Goal: Task Accomplishment & Management: Use online tool/utility

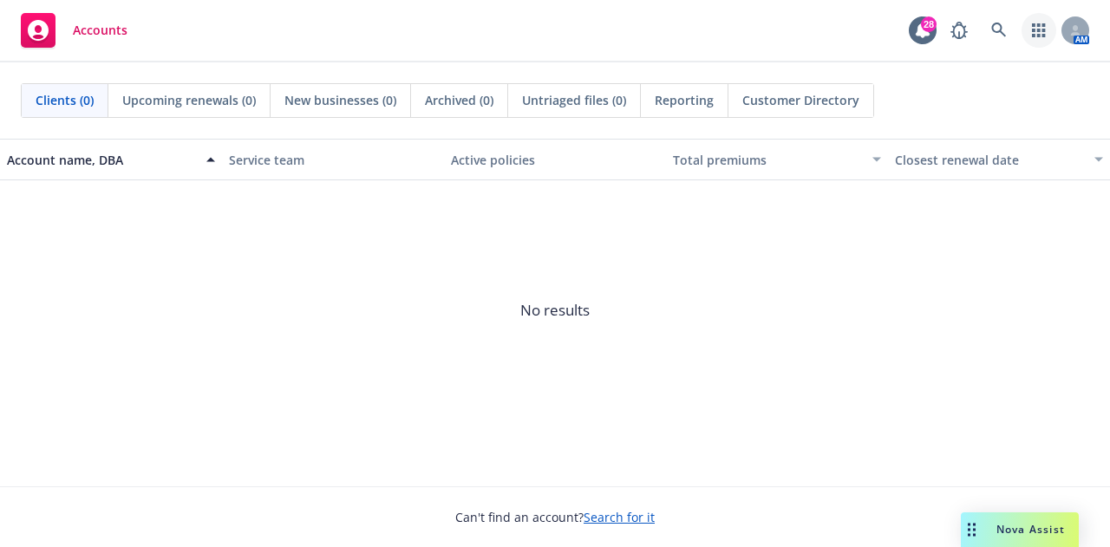
click at [1035, 27] on icon "button" at bounding box center [1039, 30] width 14 height 14
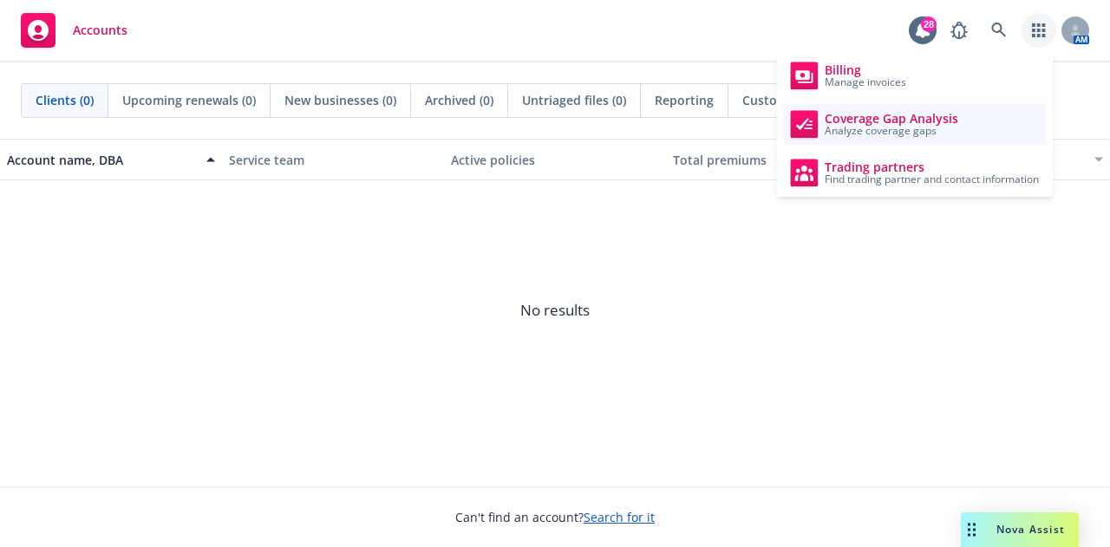
click at [859, 114] on span "Coverage Gap Analysis" at bounding box center [892, 119] width 134 height 14
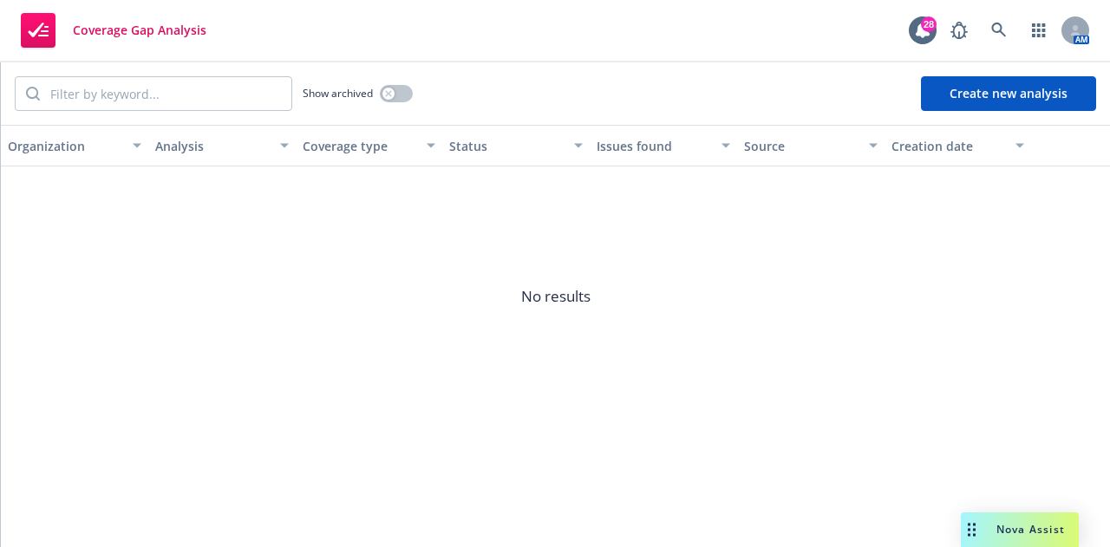
click at [1027, 92] on button "Create new analysis" at bounding box center [1008, 93] width 175 height 35
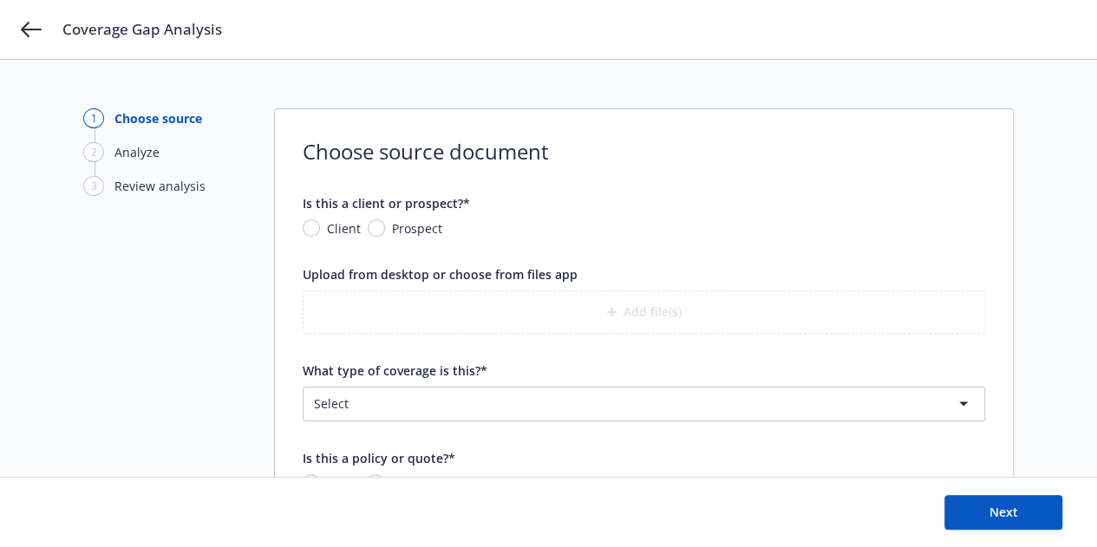
scroll to position [90, 0]
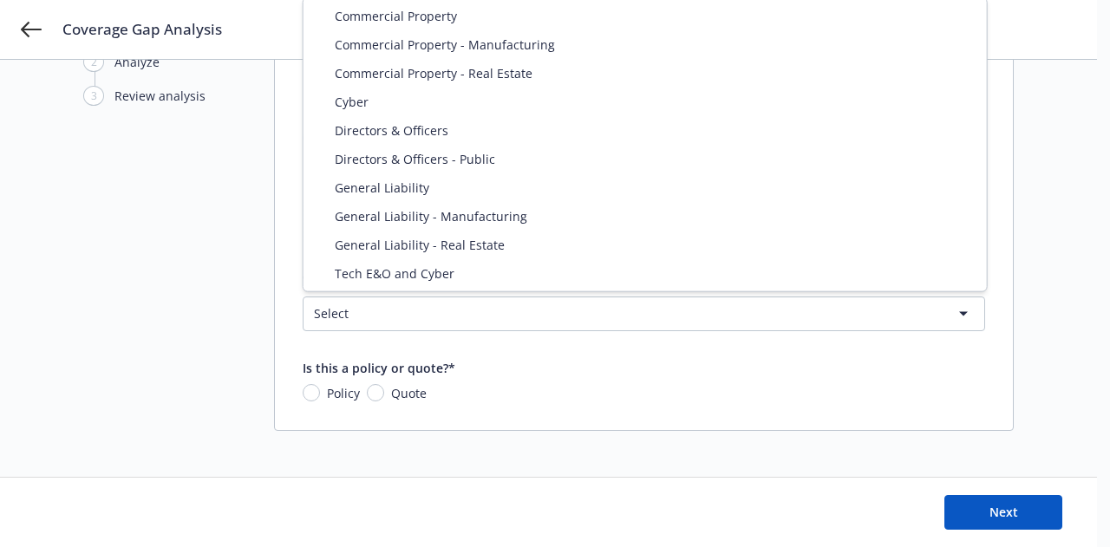
click at [458, 311] on html "Coverage Gap Analysis 1 Choose source 2 Analyze 3 Review analysis Choose source…" at bounding box center [555, 183] width 1110 height 547
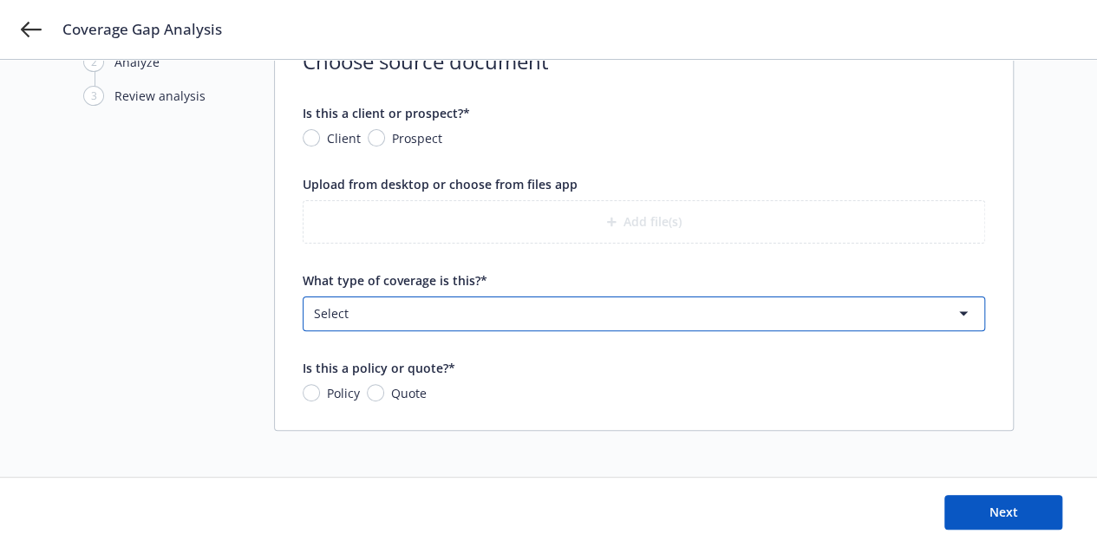
click at [218, 205] on html "Coverage Gap Analysis 1 Choose source 2 Analyze 3 Review analysis Choose source…" at bounding box center [548, 183] width 1097 height 547
click at [444, 236] on div "Add file(s)" at bounding box center [644, 221] width 682 height 43
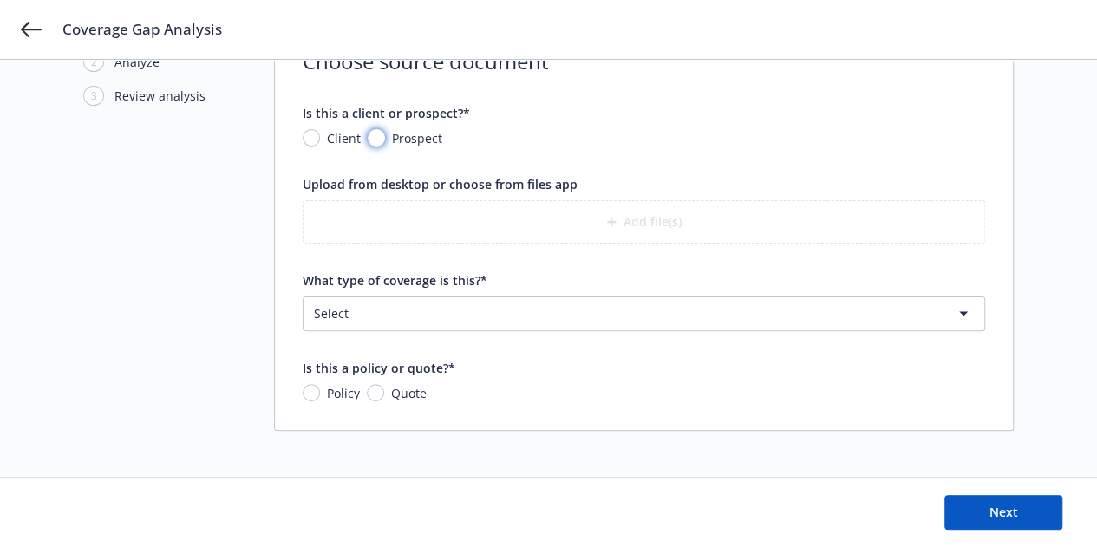
click at [371, 138] on input "Prospect" at bounding box center [376, 137] width 17 height 17
radio input "true"
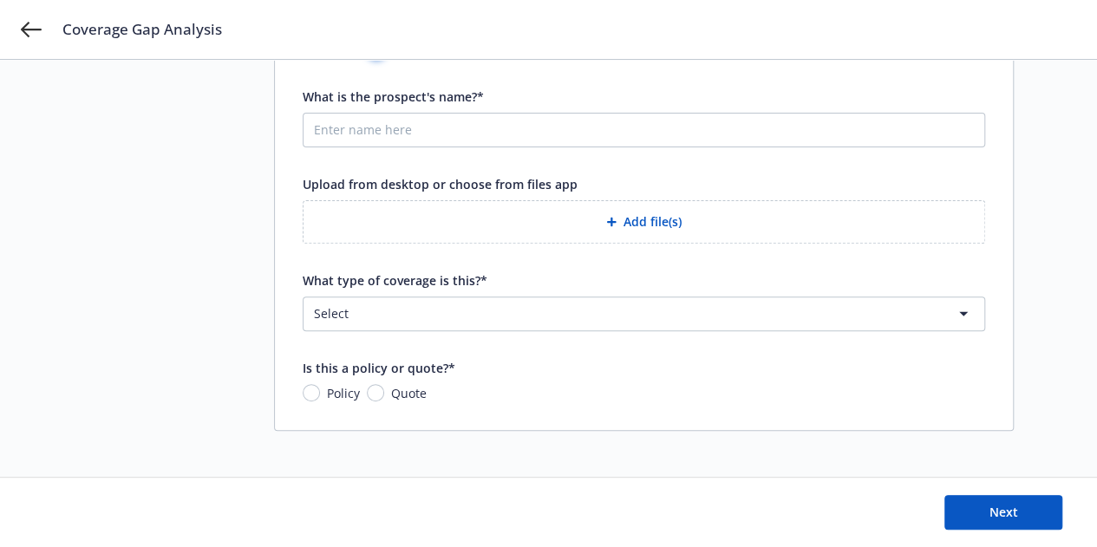
scroll to position [0, 0]
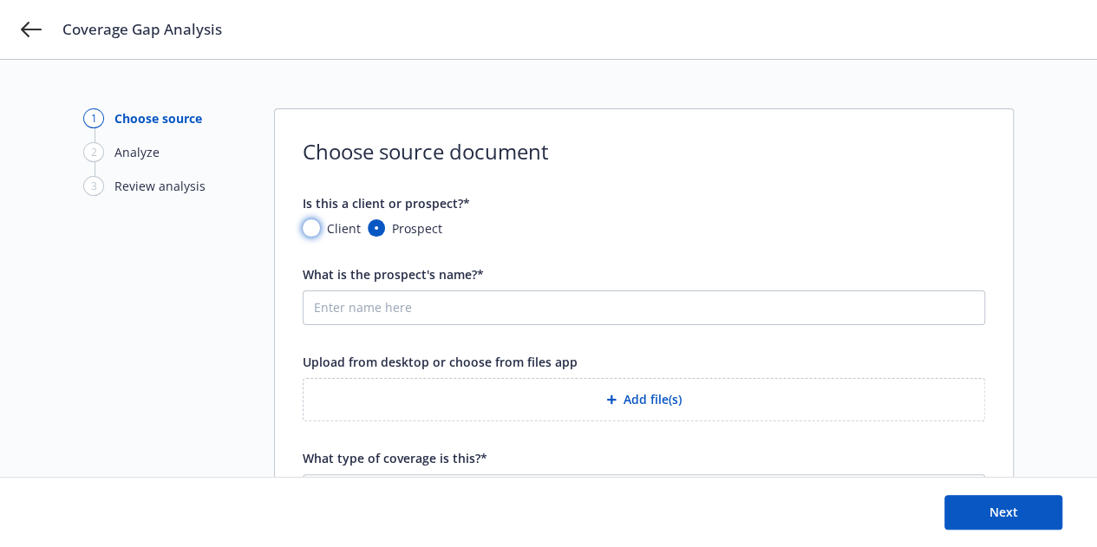
click at [309, 227] on input "Client" at bounding box center [311, 227] width 17 height 17
radio input "true"
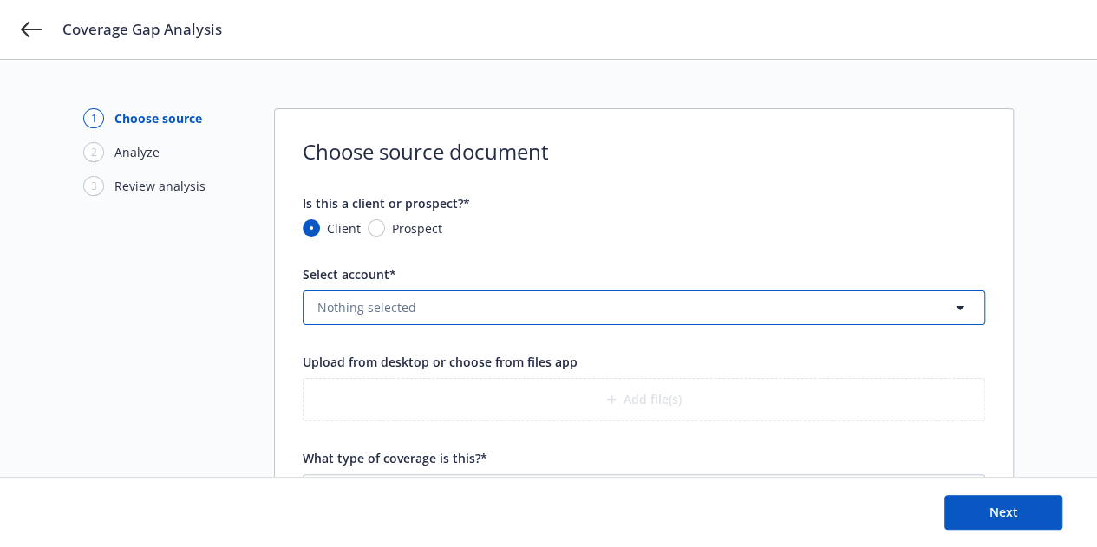
click at [501, 312] on button "Nothing selected" at bounding box center [644, 307] width 682 height 35
click at [409, 310] on span "Nothing selected" at bounding box center [366, 307] width 99 height 18
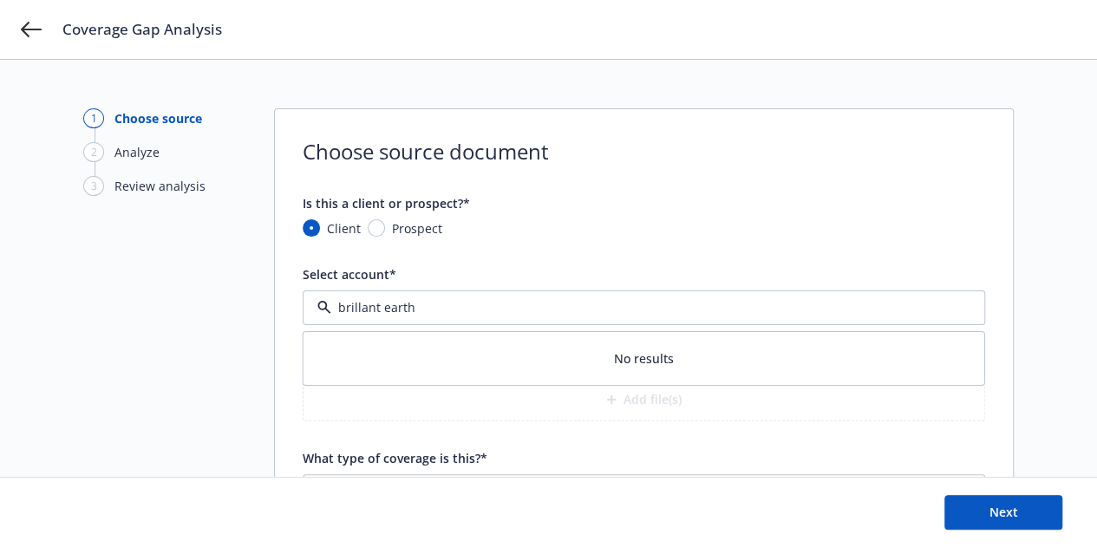
type input "brillant earth"
click at [509, 362] on span "No results" at bounding box center [643, 358] width 681 height 53
click at [432, 307] on input "brillant earth" at bounding box center [640, 307] width 618 height 18
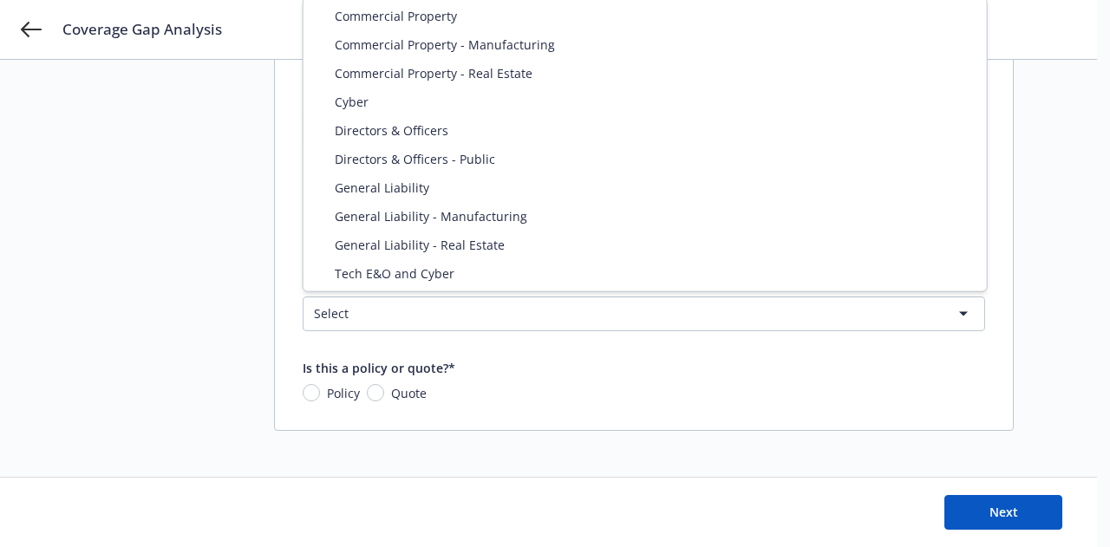
click at [432, 307] on html "Coverage Gap Analysis 1 Choose source 2 Analyze 3 Review analysis Choose source…" at bounding box center [555, 95] width 1110 height 547
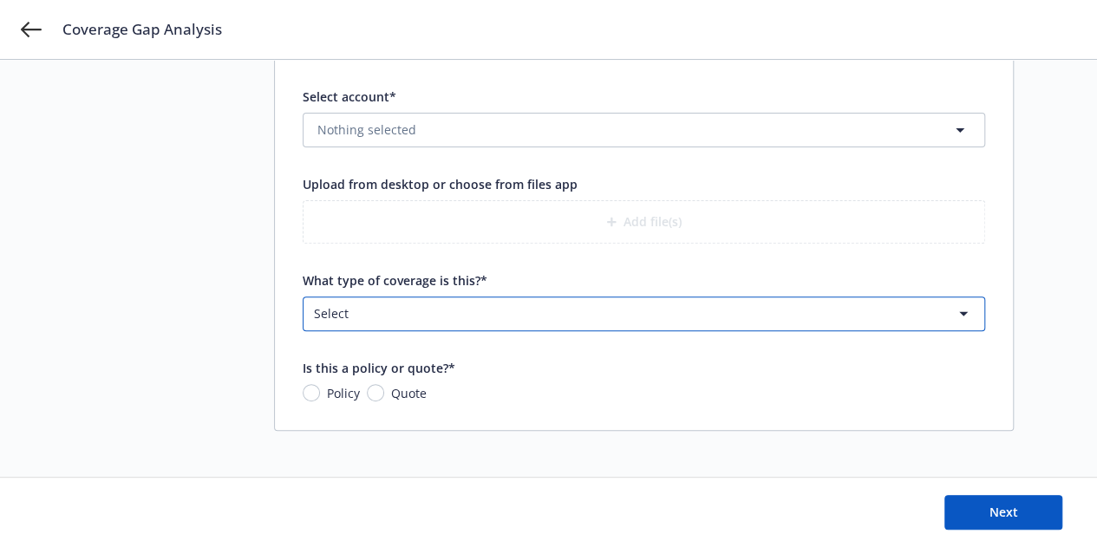
click at [284, 184] on html "Coverage Gap Analysis 1 Choose source 2 Analyze 3 Review analysis Choose source…" at bounding box center [548, 95] width 1097 height 547
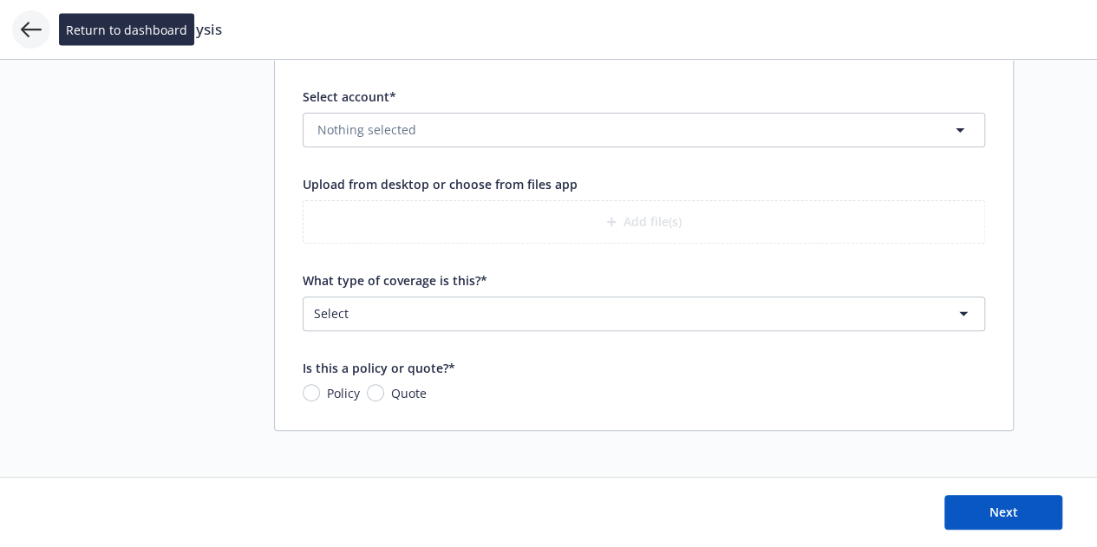
click at [29, 27] on icon at bounding box center [31, 29] width 21 height 21
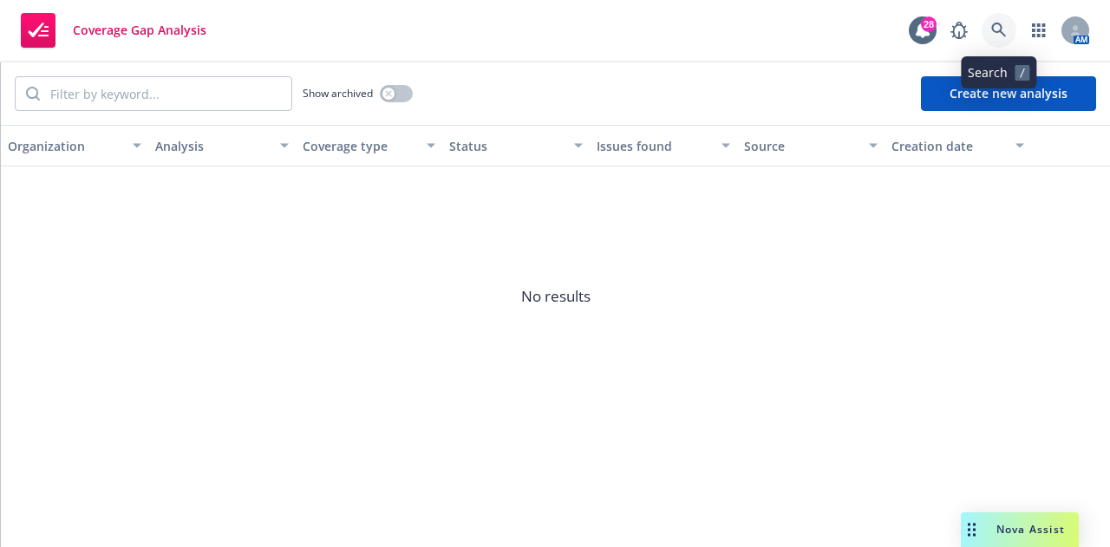
click at [996, 19] on link at bounding box center [999, 30] width 35 height 35
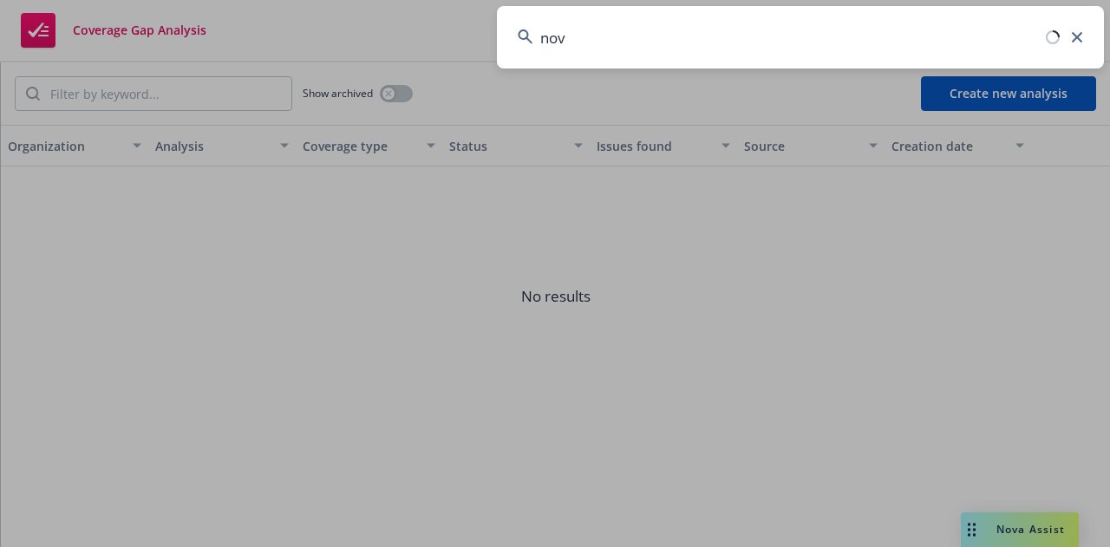
type input "nova"
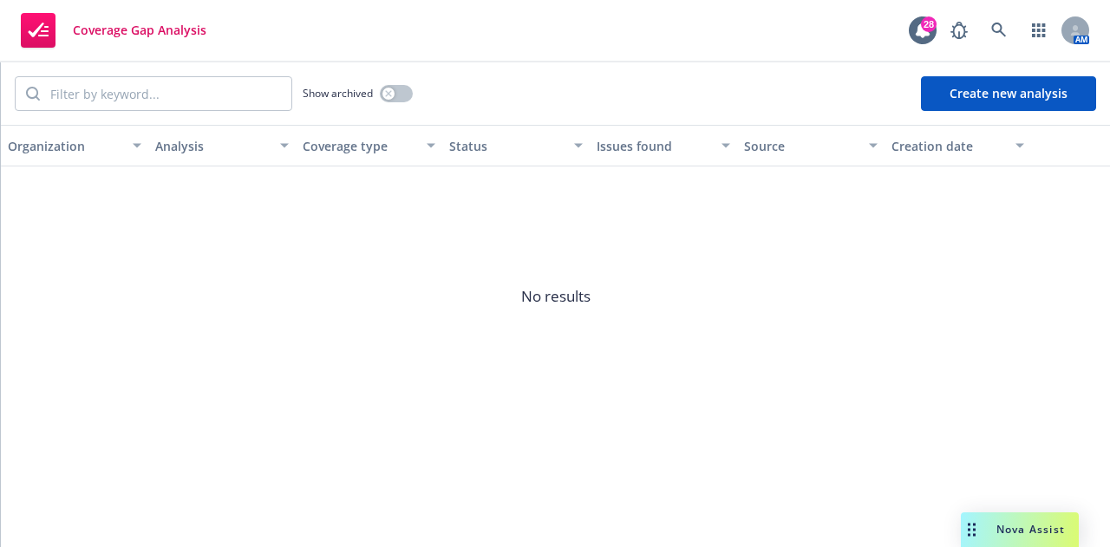
click at [1020, 526] on span "Nova Assist" at bounding box center [1030, 529] width 69 height 15
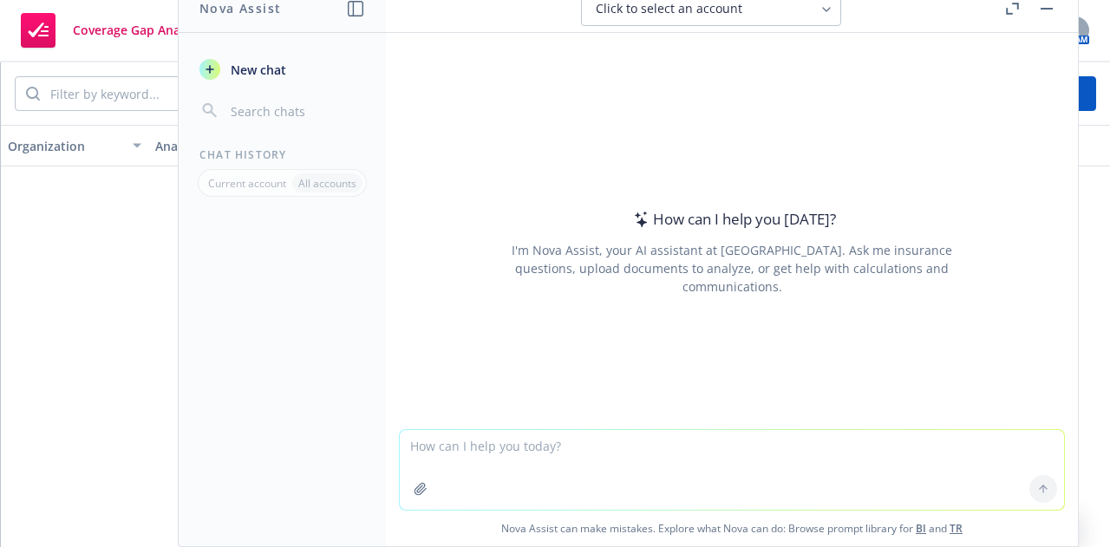
click at [467, 453] on textarea at bounding box center [732, 470] width 664 height 80
type textarea "compare two documents"
click at [1037, 490] on icon at bounding box center [1043, 489] width 12 height 12
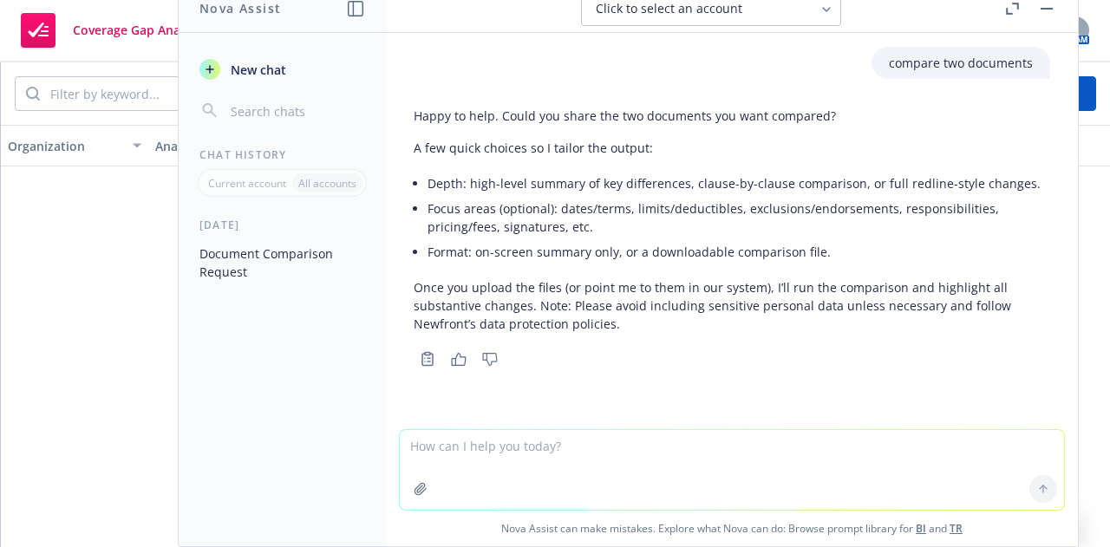
click at [419, 488] on icon "button" at bounding box center [421, 489] width 14 height 14
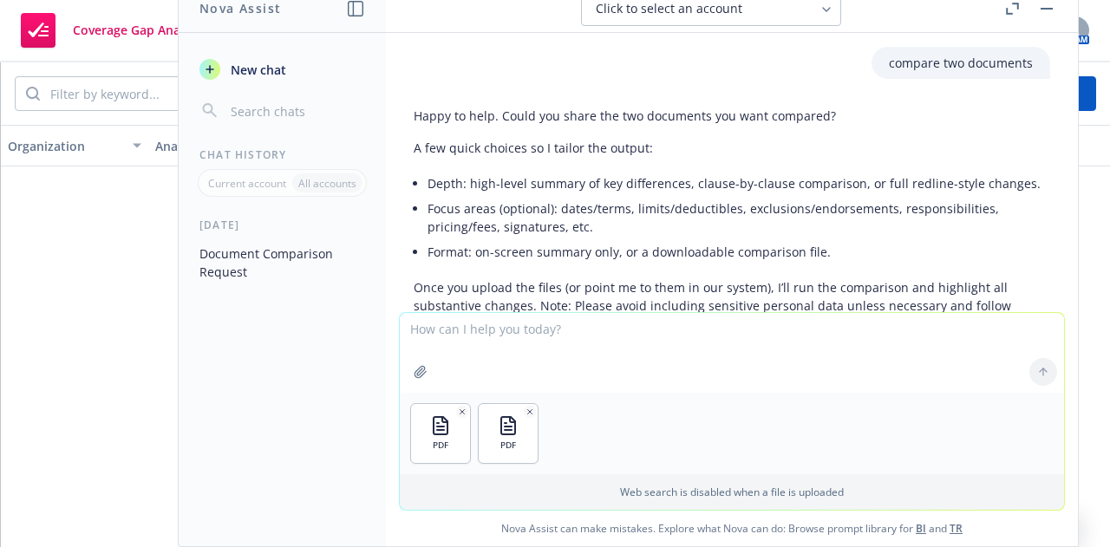
click at [919, 58] on p "compare two documents" at bounding box center [961, 63] width 144 height 18
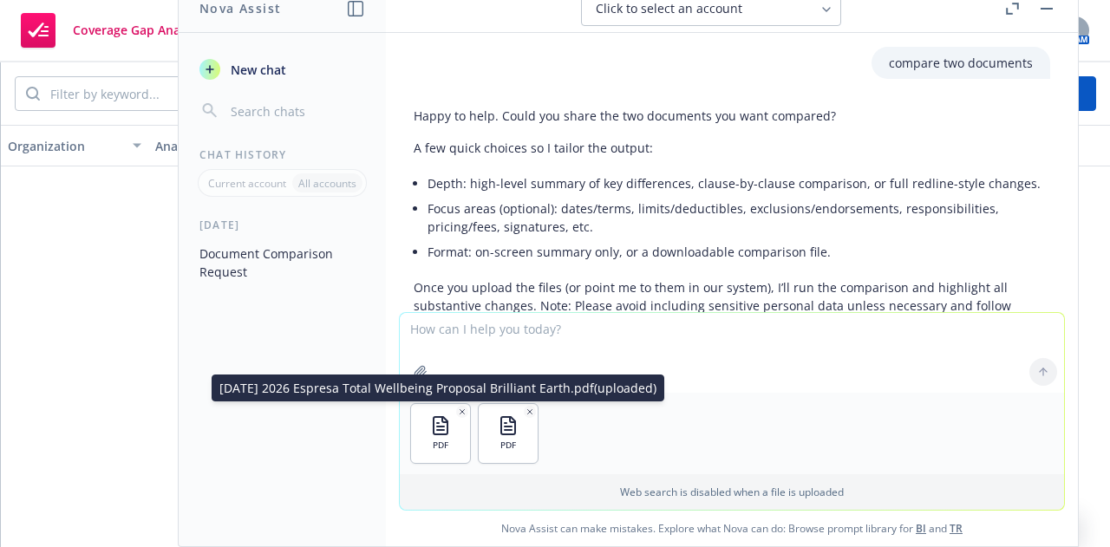
click at [421, 436] on div "PDF" at bounding box center [440, 433] width 59 height 59
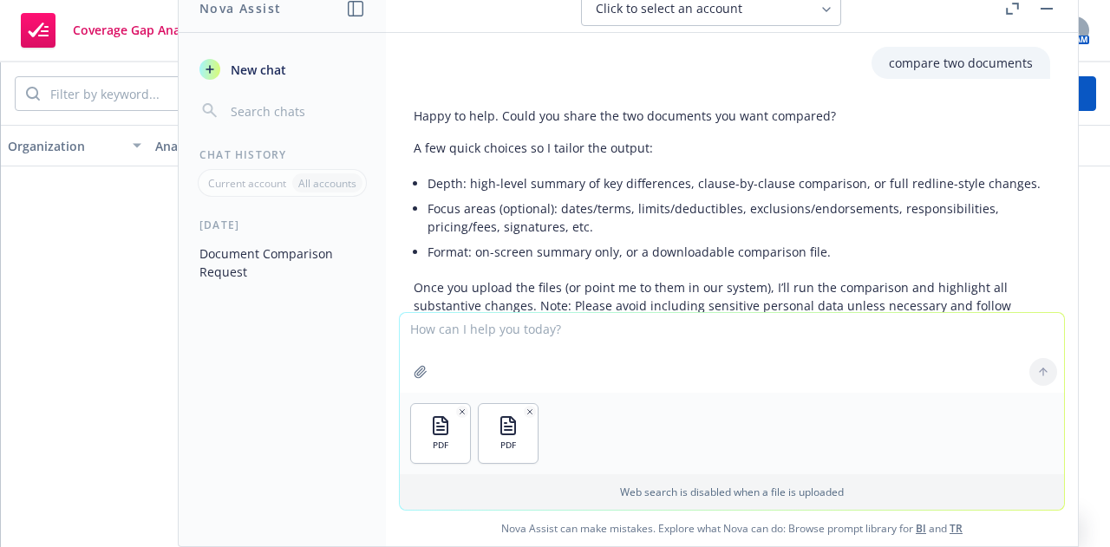
click at [587, 494] on p "Web search is disabled when a file is uploaded" at bounding box center [731, 492] width 643 height 15
click at [627, 377] on textarea at bounding box center [732, 353] width 664 height 80
type textarea "compare both files"
click at [1042, 370] on icon at bounding box center [1043, 372] width 12 height 12
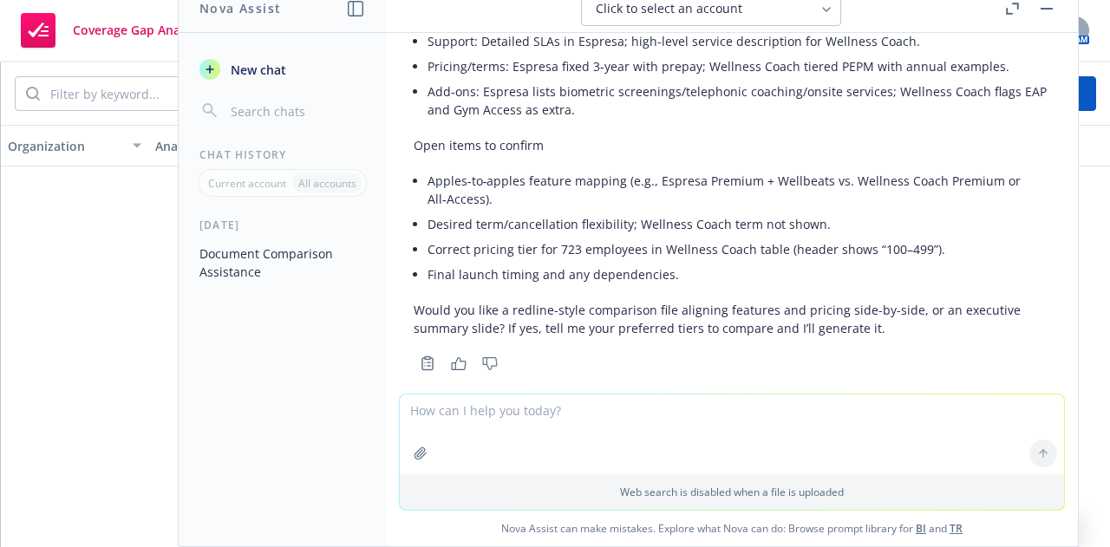
scroll to position [1719, 0]
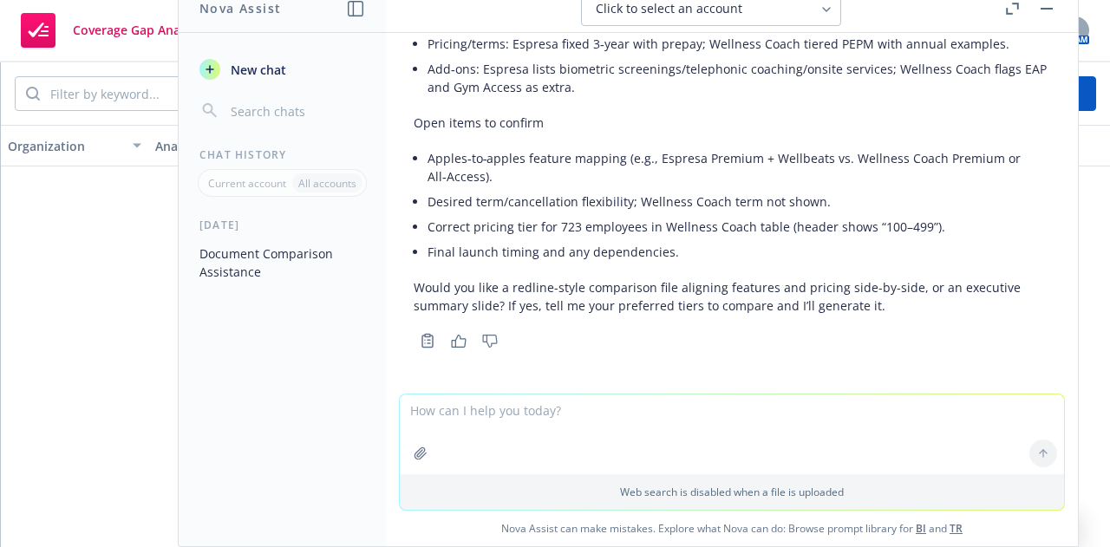
click at [455, 415] on textarea at bounding box center [732, 435] width 664 height 80
type textarea "summary slide"
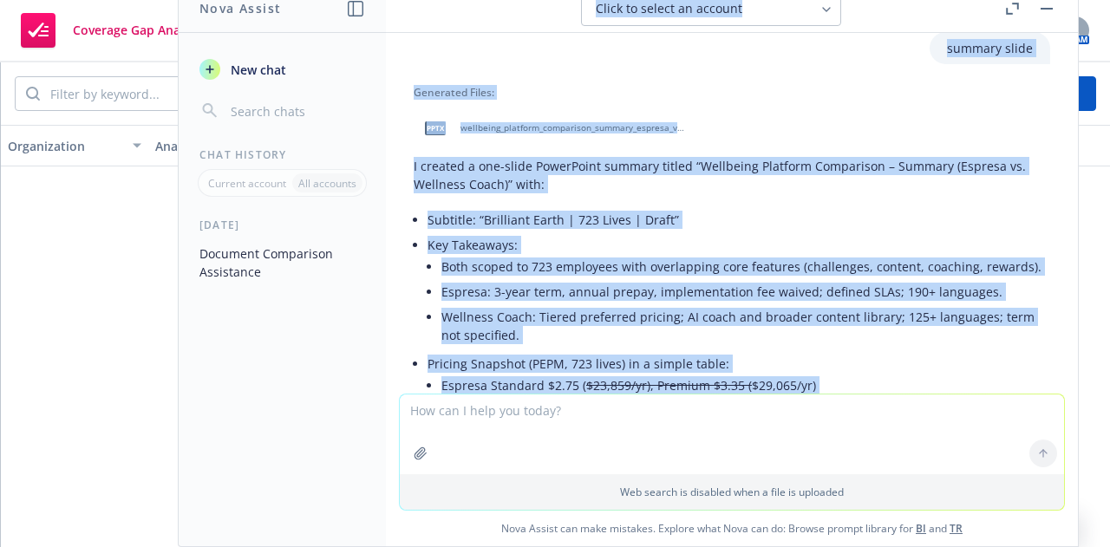
scroll to position [2005, 0]
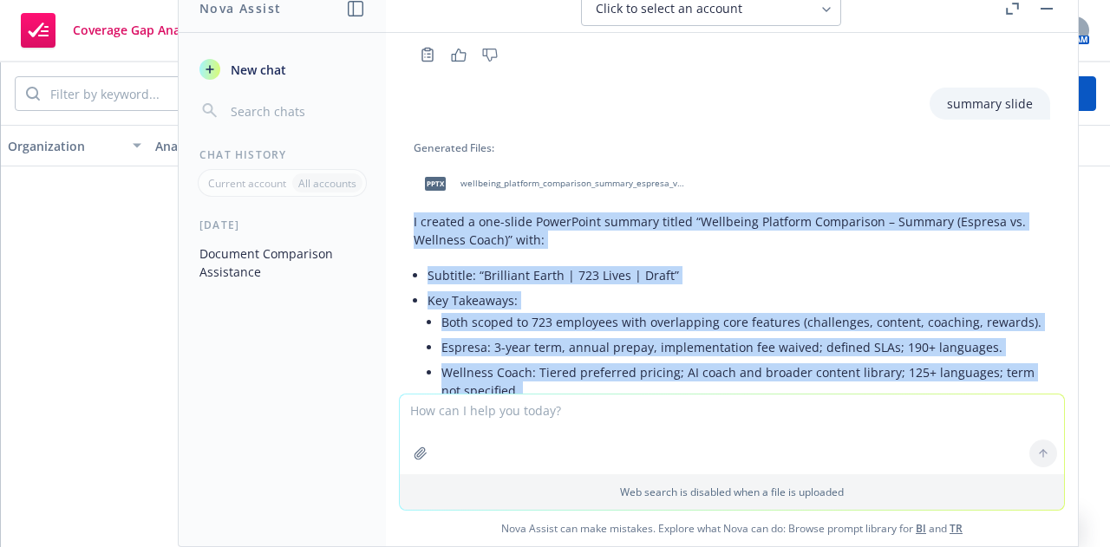
drag, startPoint x: 716, startPoint y: 261, endPoint x: 398, endPoint y: 219, distance: 320.9
click at [398, 219] on div "compare two documents Happy to help. Could you share the two documents you want…" at bounding box center [732, 213] width 692 height 361
copy div "L ipsumdo s ame-conse AdipiScing elitsed doeius “Temporinc Utlabore Etdolorema …"
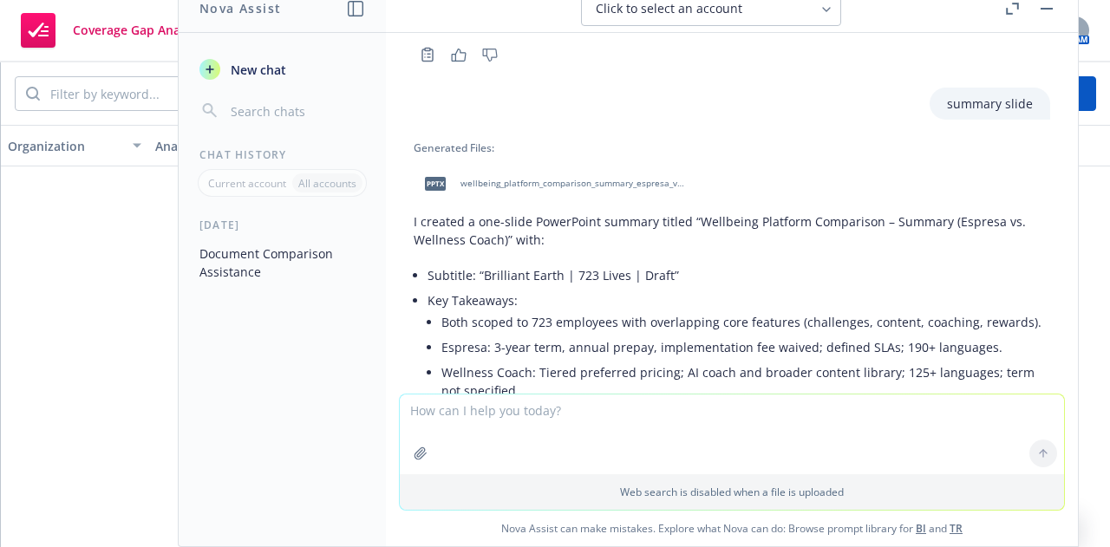
click at [436, 183] on span "pptx" at bounding box center [435, 183] width 21 height 13
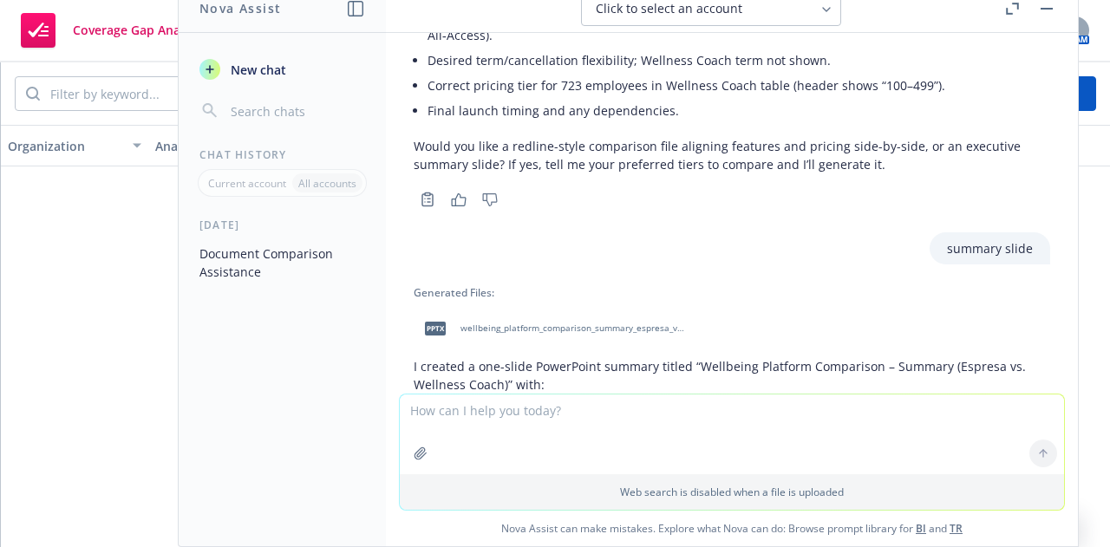
scroll to position [1855, 0]
